Goal: Answer question/provide support: Share knowledge or assist other users

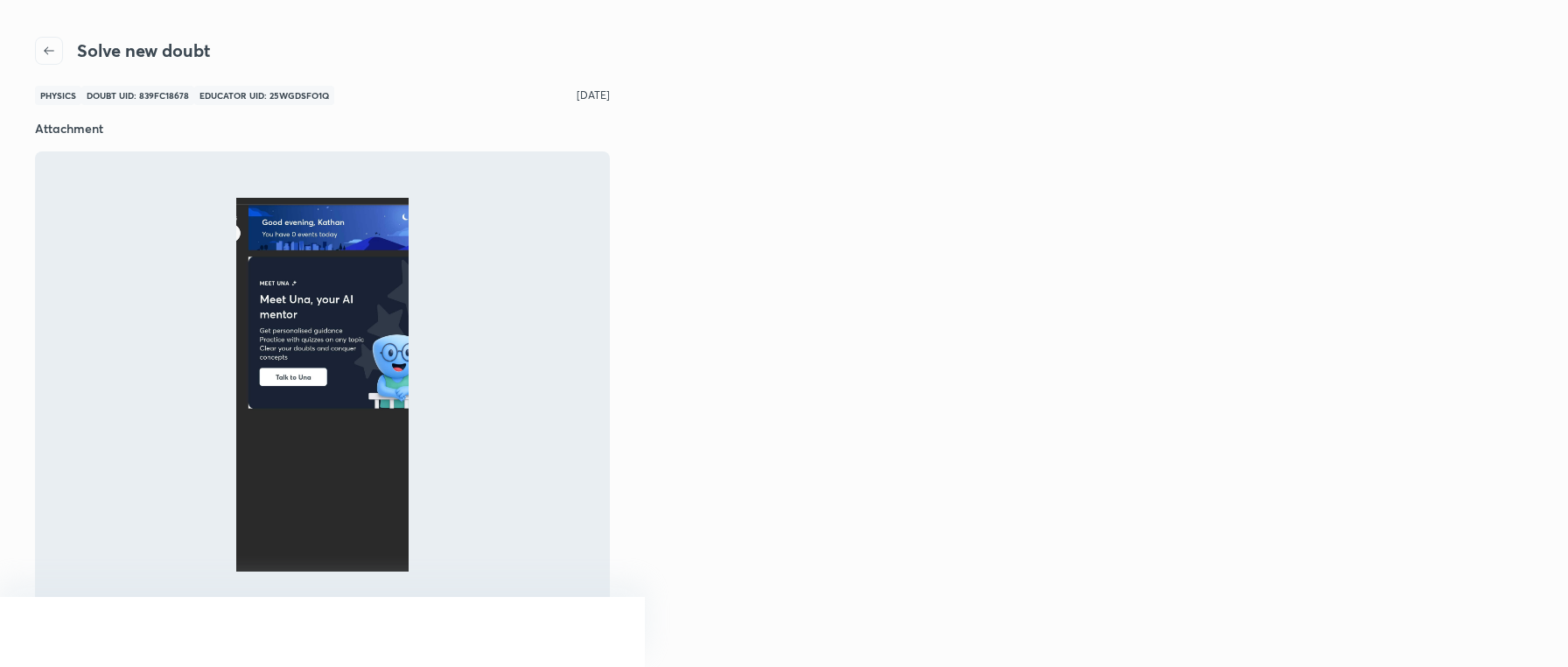
click at [46, 51] on icon "button" at bounding box center [49, 50] width 11 height 8
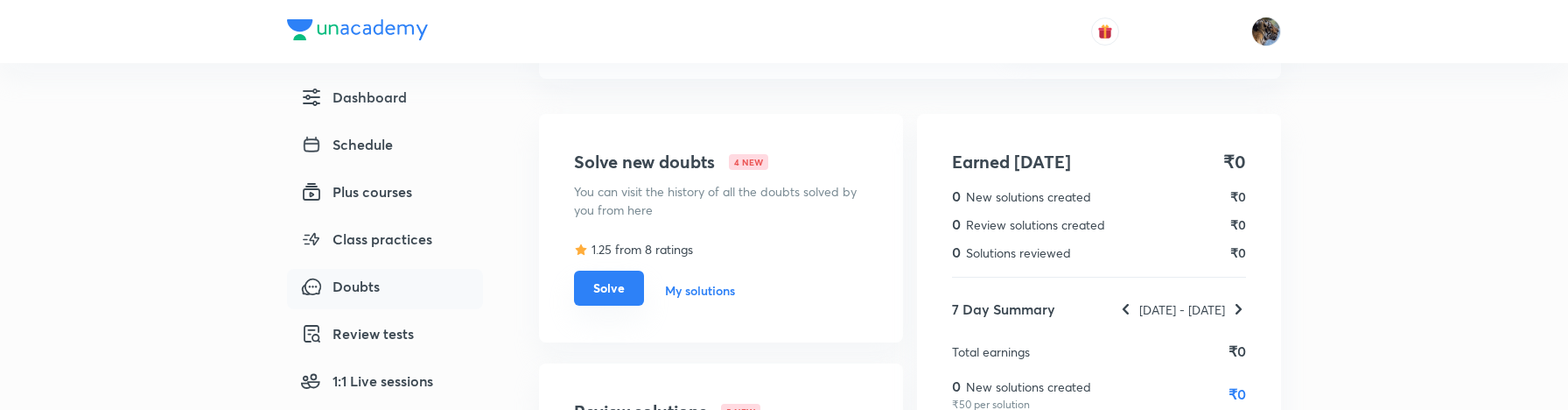
click at [608, 291] on button "Solve" at bounding box center [609, 287] width 70 height 35
